Goal: Information Seeking & Learning: Understand process/instructions

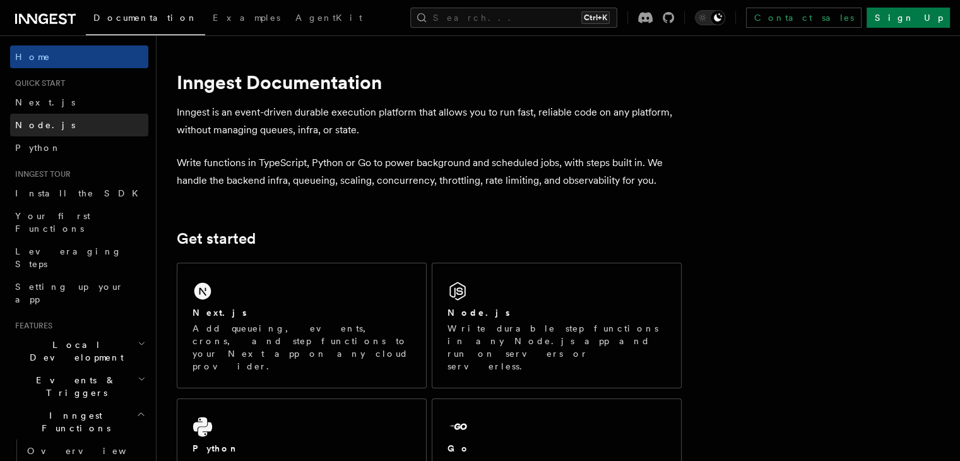
click at [45, 119] on link "Node.js" at bounding box center [79, 125] width 138 height 23
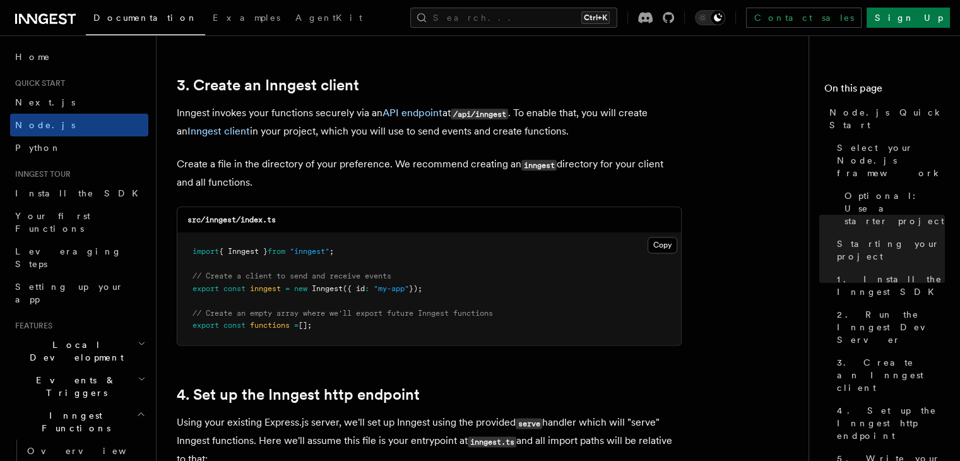
scroll to position [1584, 0]
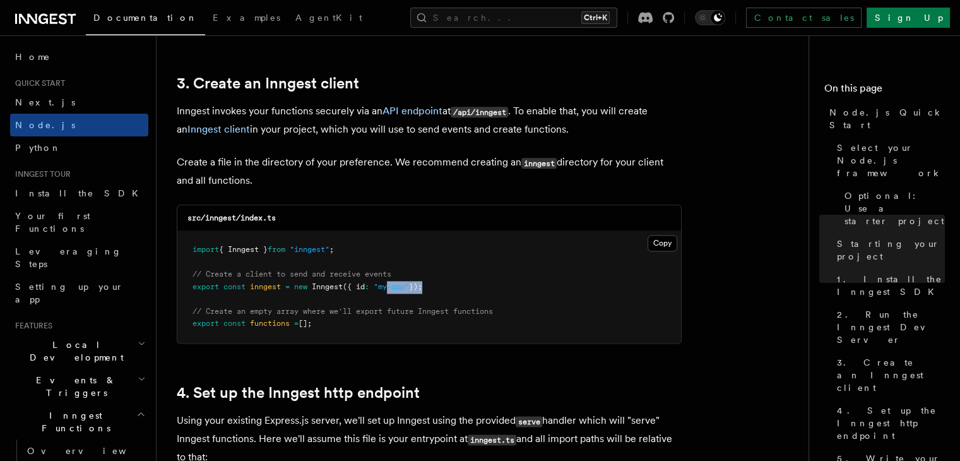
drag, startPoint x: 430, startPoint y: 285, endPoint x: 390, endPoint y: 286, distance: 40.4
click at [390, 286] on span "export const inngest = new Inngest ({ id : "my-app" });" at bounding box center [307, 286] width 230 height 9
drag, startPoint x: 431, startPoint y: 288, endPoint x: 182, endPoint y: 273, distance: 249.7
click at [182, 273] on pre "import { Inngest } from "inngest" ; // Create a client to send and receive even…" at bounding box center [429, 287] width 504 height 112
copy code "// Create a client to send and receive events export const inngest = new Innges…"
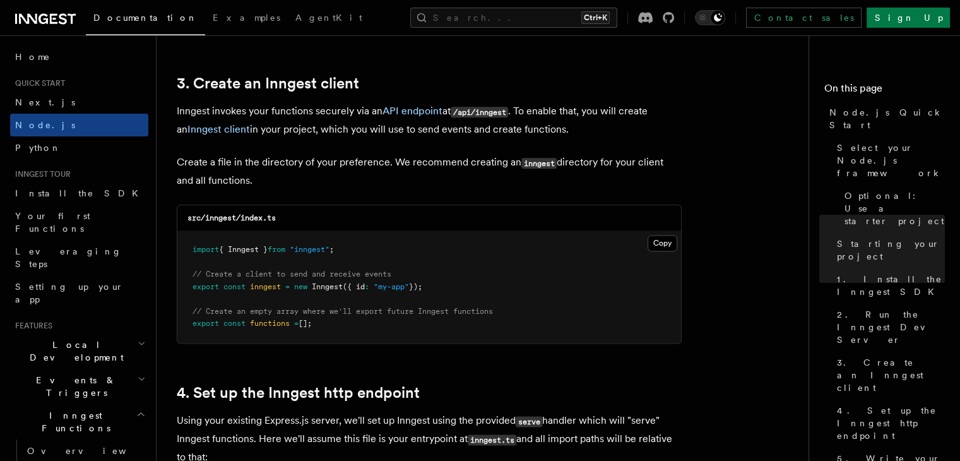
click at [497, 257] on pre "import { Inngest } from "inngest" ; // Create a client to send and receive even…" at bounding box center [429, 287] width 504 height 112
drag, startPoint x: 318, startPoint y: 325, endPoint x: 182, endPoint y: 311, distance: 136.4
click at [182, 311] on pre "import { Inngest } from "inngest" ; // Create a client to send and receive even…" at bounding box center [429, 287] width 504 height 112
copy code "// Create an empty array where we'll export future Inngest functions export con…"
click at [368, 326] on pre "import { Inngest } from "inngest" ; // Create a client to send and receive even…" at bounding box center [429, 287] width 504 height 112
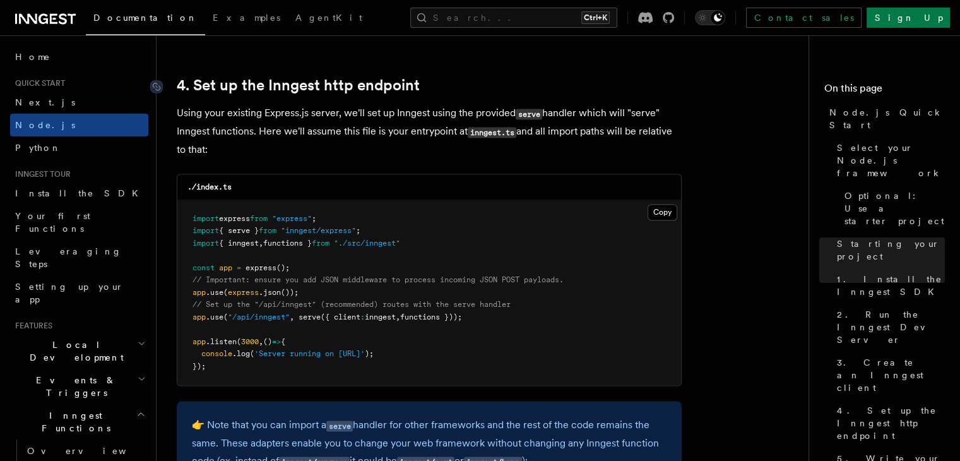
scroll to position [1892, 0]
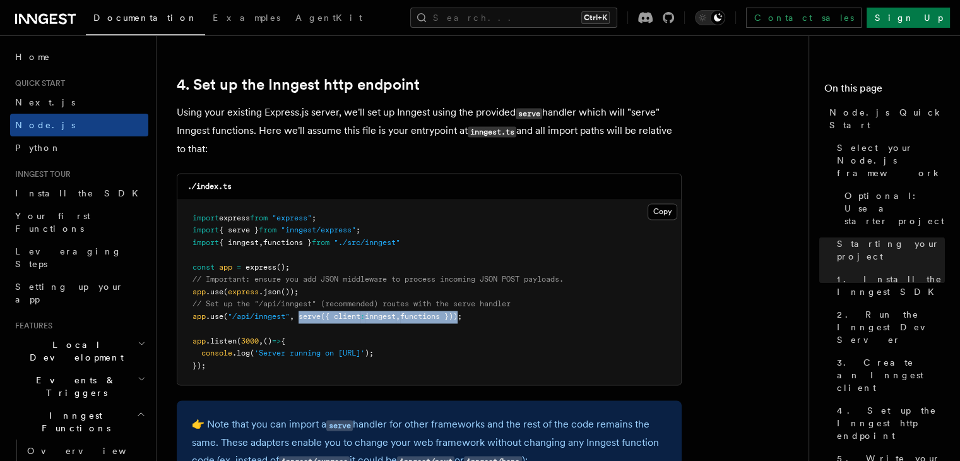
drag, startPoint x: 302, startPoint y: 316, endPoint x: 467, endPoint y: 314, distance: 165.3
click at [462, 314] on span "app .use ( "/api/inngest" , serve ({ client : inngest , functions }));" at bounding box center [326, 316] width 269 height 9
copy span "serve ({ client : inngest , functions })"
click at [196, 232] on span "import" at bounding box center [205, 229] width 27 height 9
click at [202, 228] on span "import" at bounding box center [205, 229] width 27 height 9
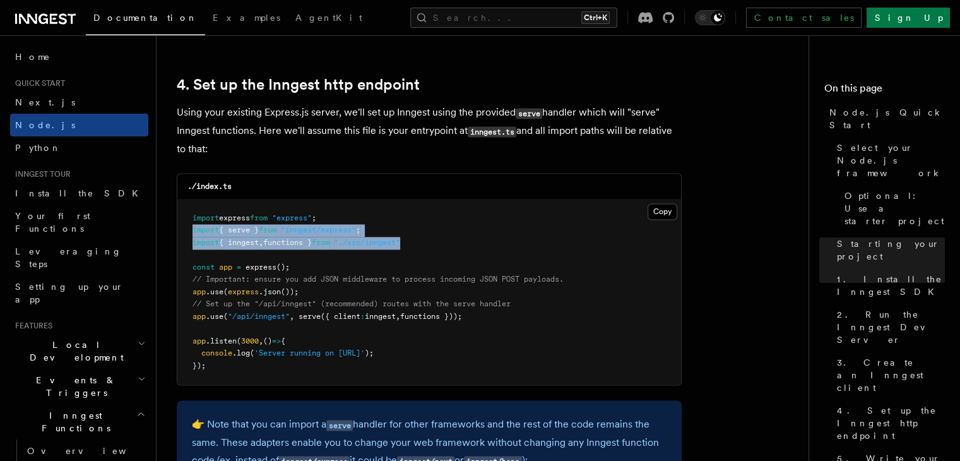
drag, startPoint x: 192, startPoint y: 230, endPoint x: 429, endPoint y: 247, distance: 237.3
click at [429, 247] on pre "import express from "express" ; import { serve } from "inngest/express" ; impor…" at bounding box center [429, 292] width 504 height 186
copy code "import { serve } from "inngest/express" ; import { inngest , functions } from "…"
click at [429, 247] on pre "import express from "express" ; import { serve } from "inngest/express" ; impor…" at bounding box center [429, 292] width 504 height 186
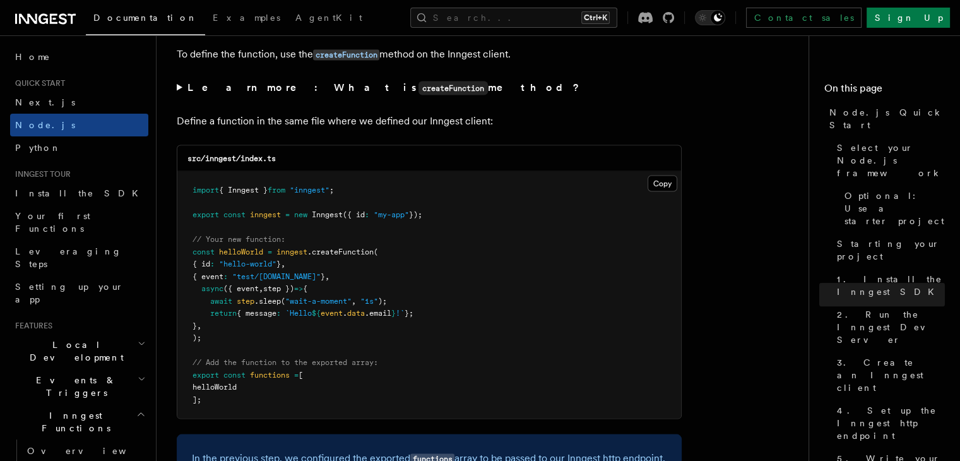
scroll to position [2446, 0]
